Goal: Check status

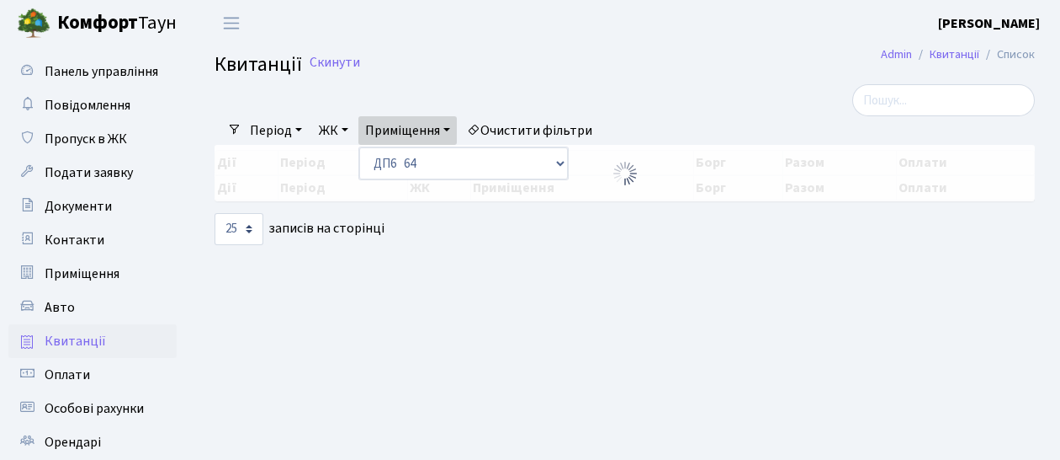
select select "25"
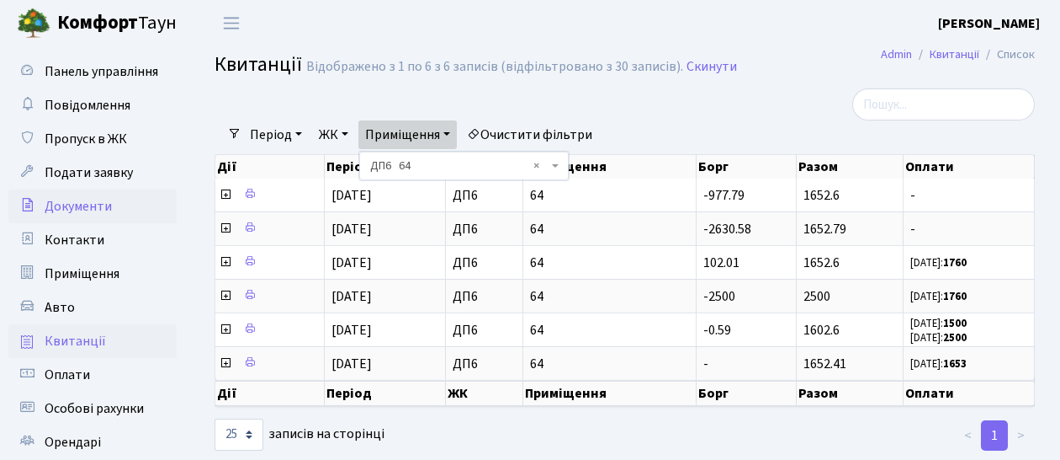
click at [172, 217] on link "Документи" at bounding box center [92, 206] width 168 height 34
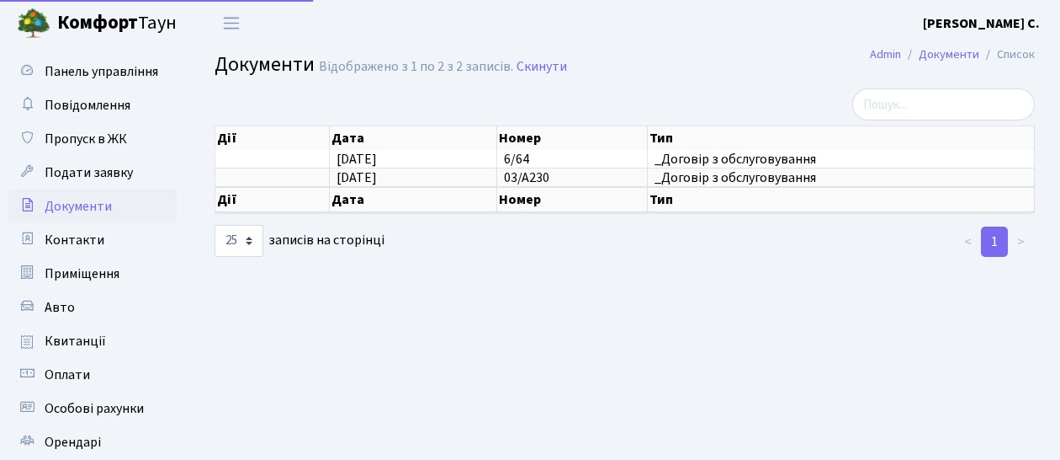
select select "25"
click at [87, 341] on span "Квитанції" at bounding box center [75, 341] width 61 height 19
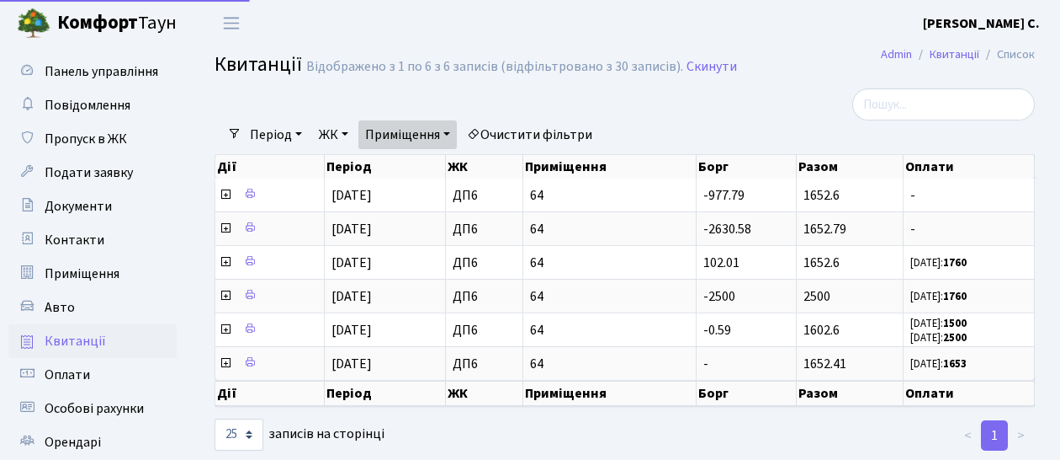
select select "25"
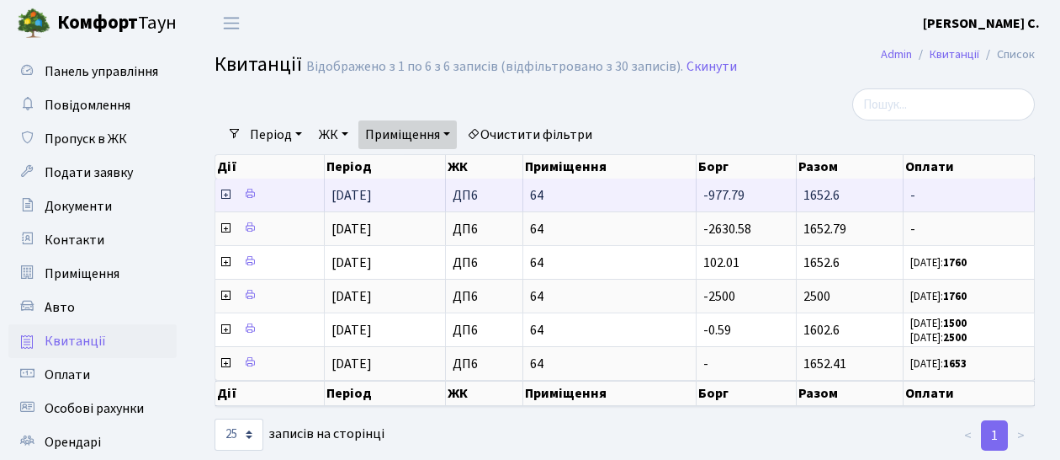
click at [224, 192] on icon at bounding box center [225, 194] width 13 height 13
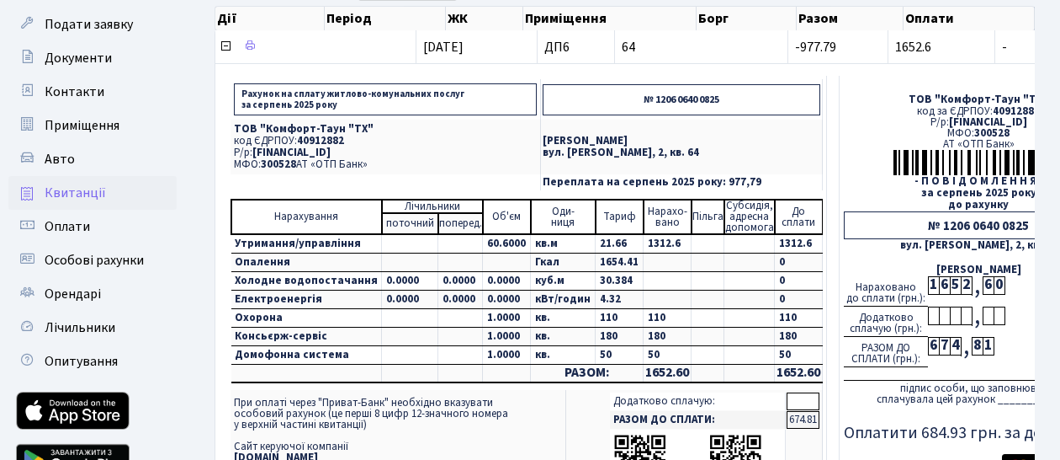
scroll to position [178, 0]
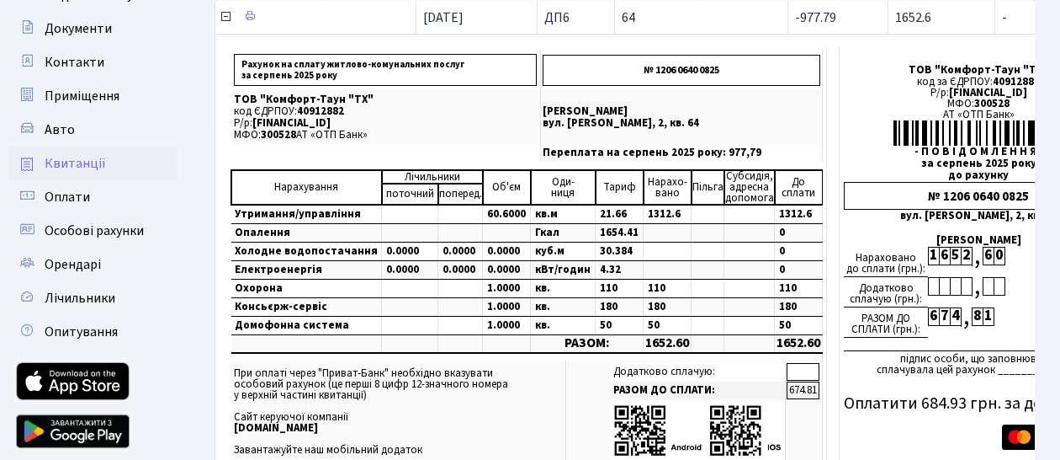
click at [222, 17] on icon at bounding box center [225, 16] width 13 height 13
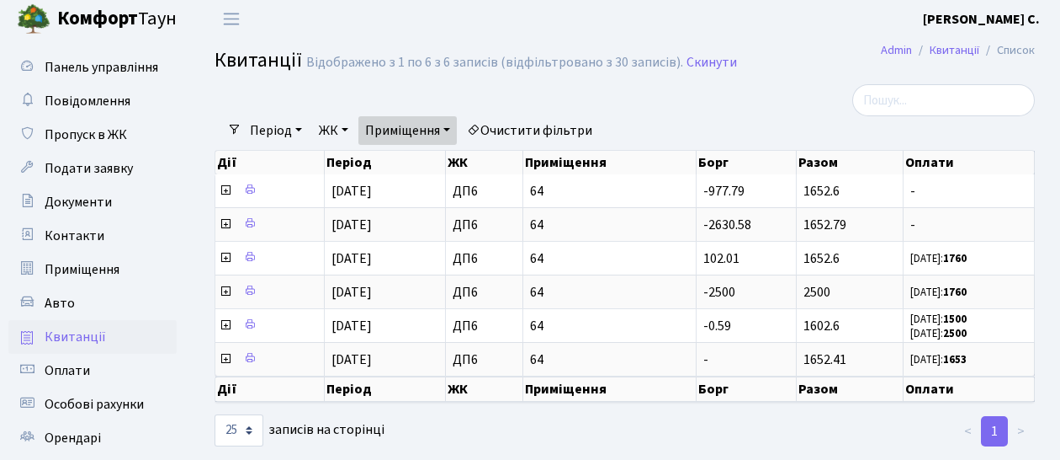
scroll to position [0, 0]
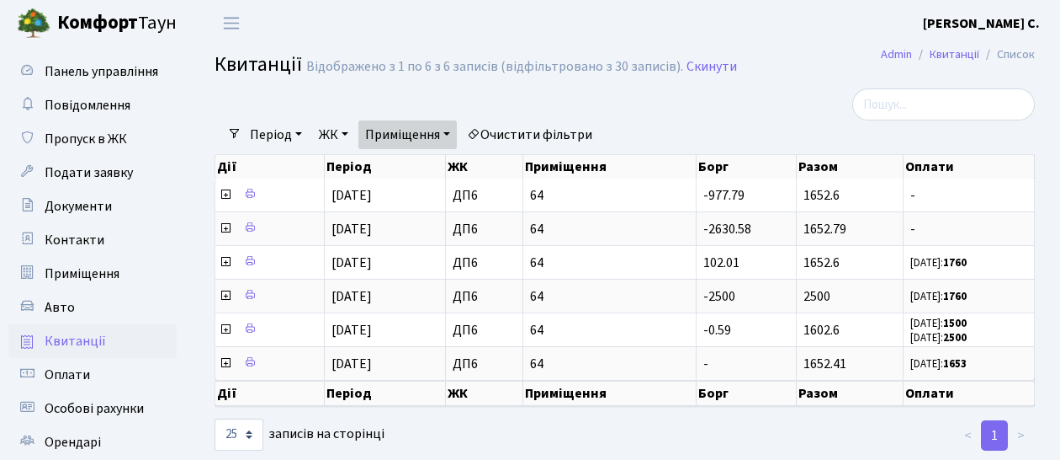
click at [457, 136] on link "Приміщення" at bounding box center [408, 134] width 98 height 29
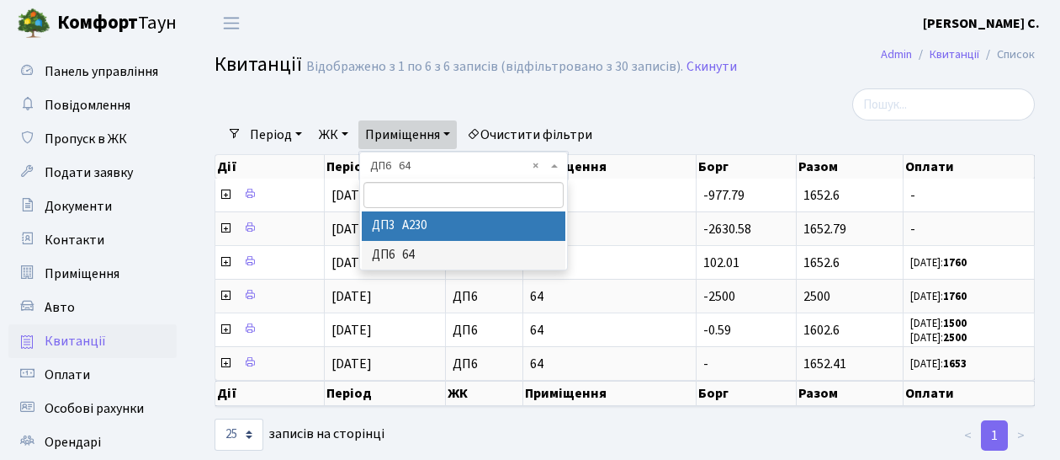
click at [437, 231] on li "ДП3 А230" at bounding box center [464, 225] width 204 height 29
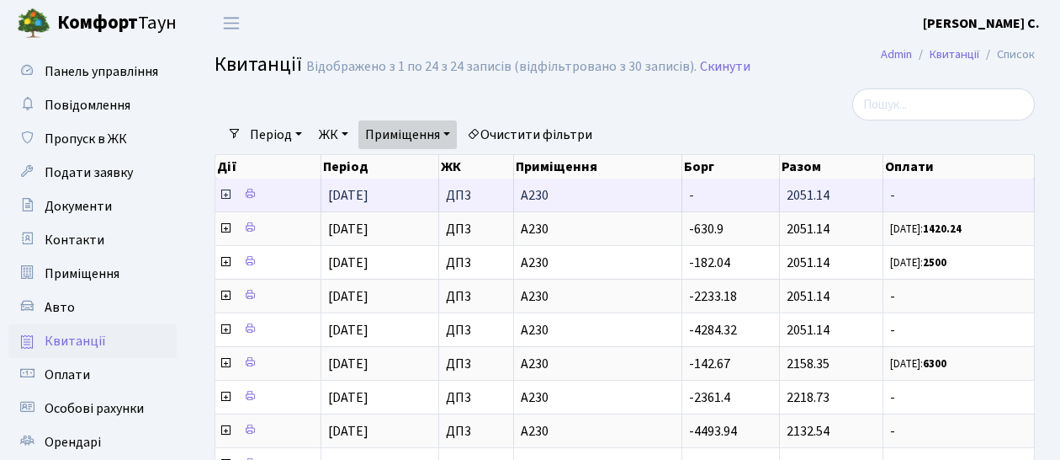
click at [226, 196] on icon at bounding box center [225, 194] width 13 height 13
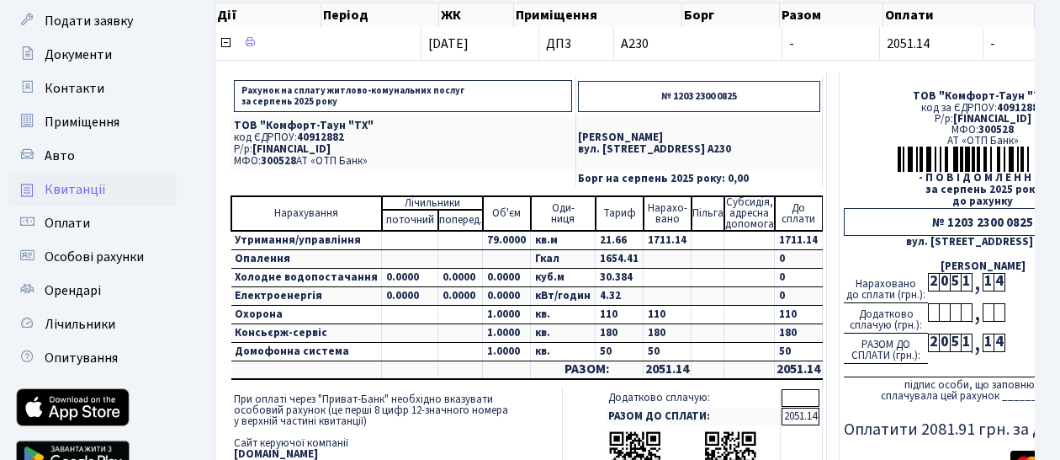
scroll to position [178, 0]
